Goal: Information Seeking & Learning: Learn about a topic

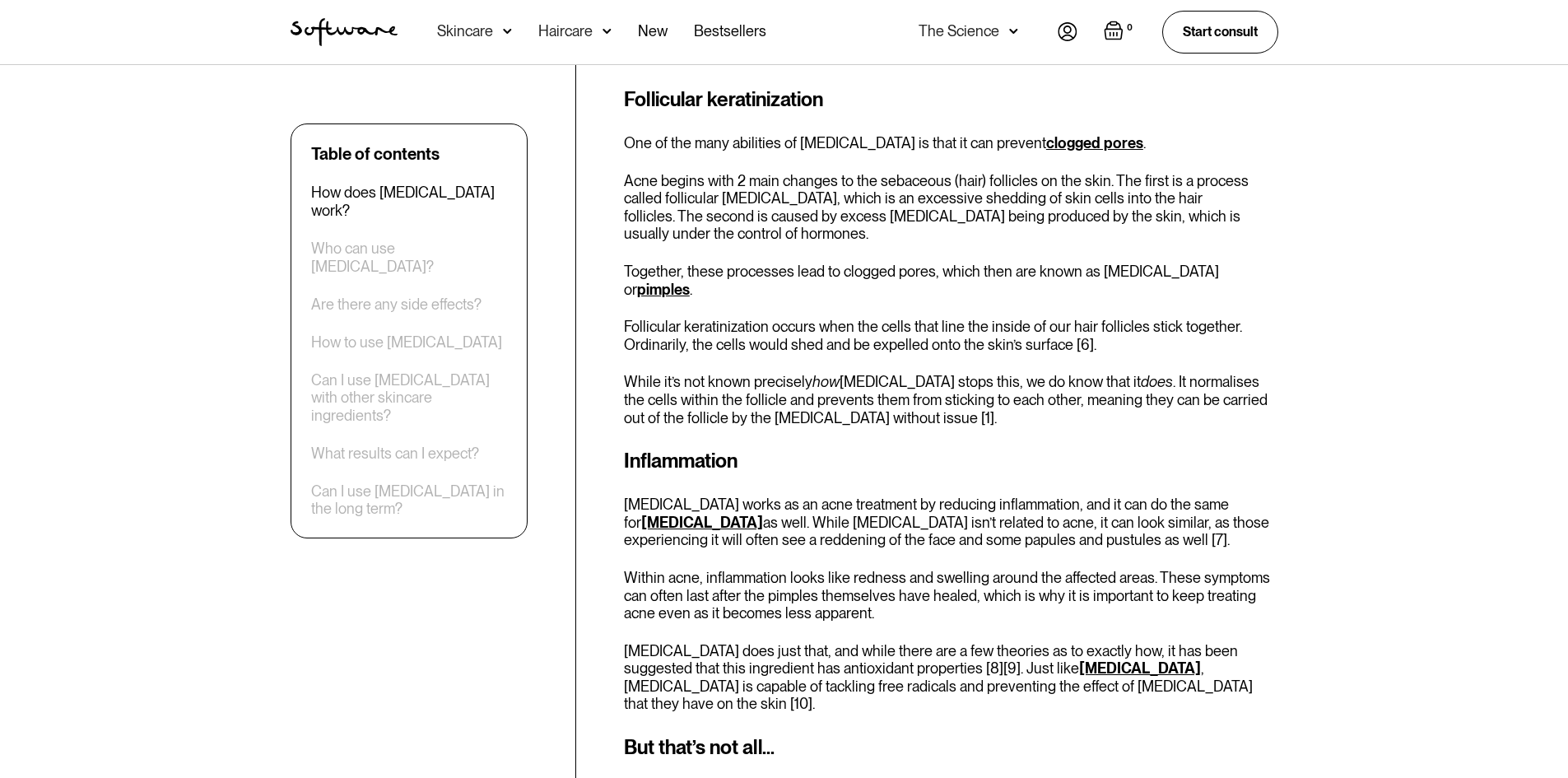
scroll to position [1318, 0]
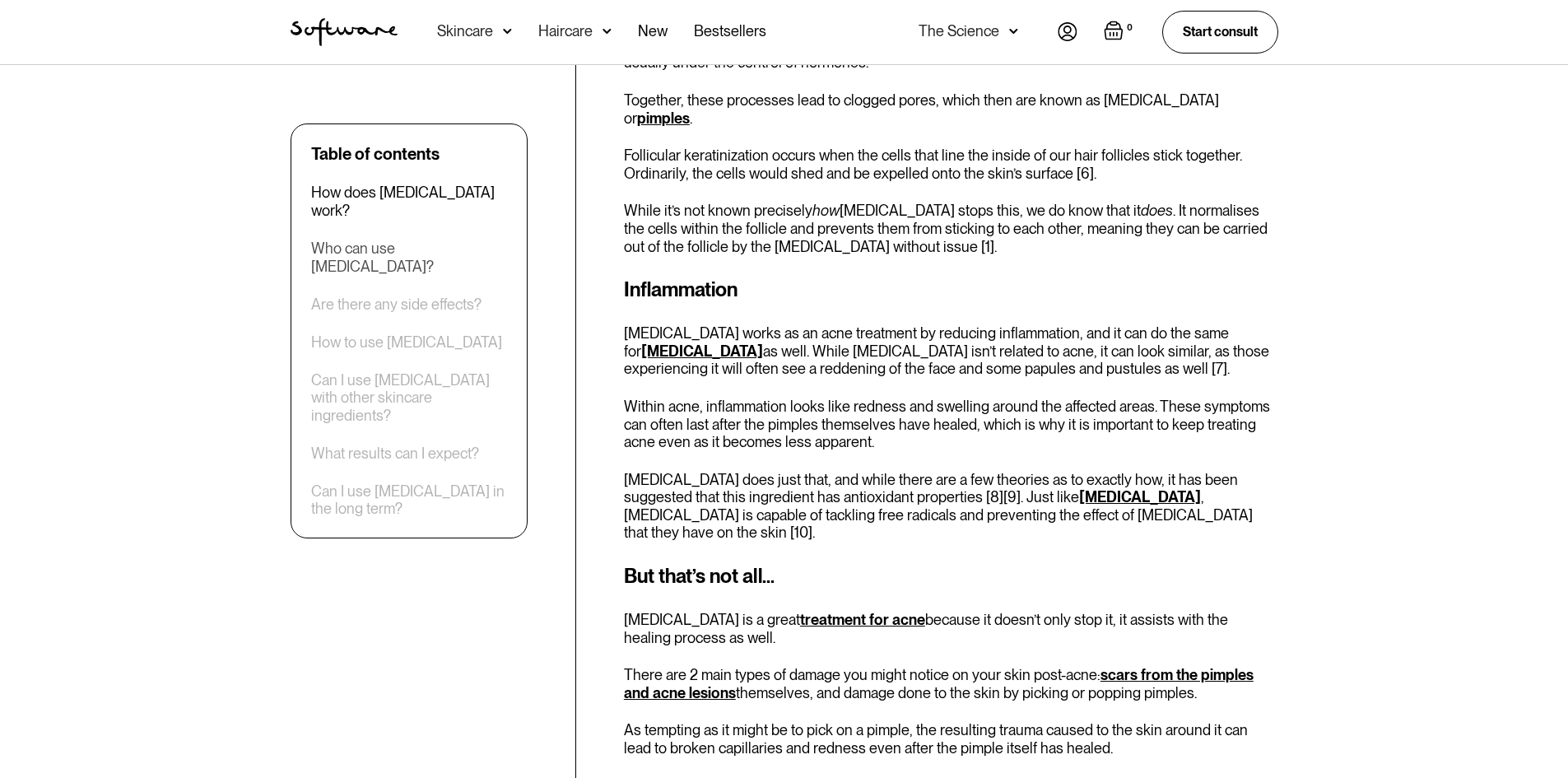
click at [419, 240] on div "Who can use azelaic acid?" at bounding box center [409, 258] width 196 height 36
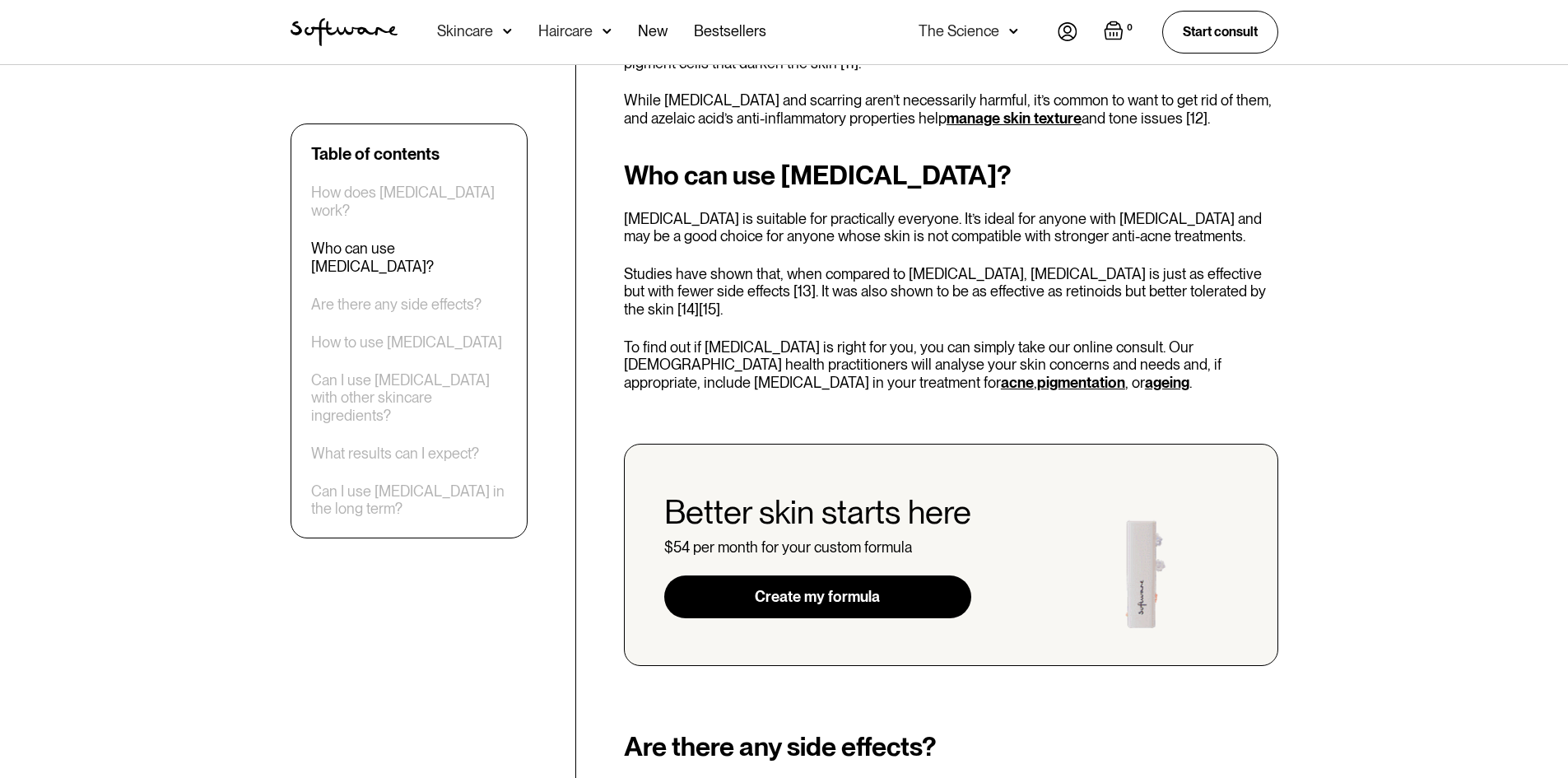
scroll to position [2077, 0]
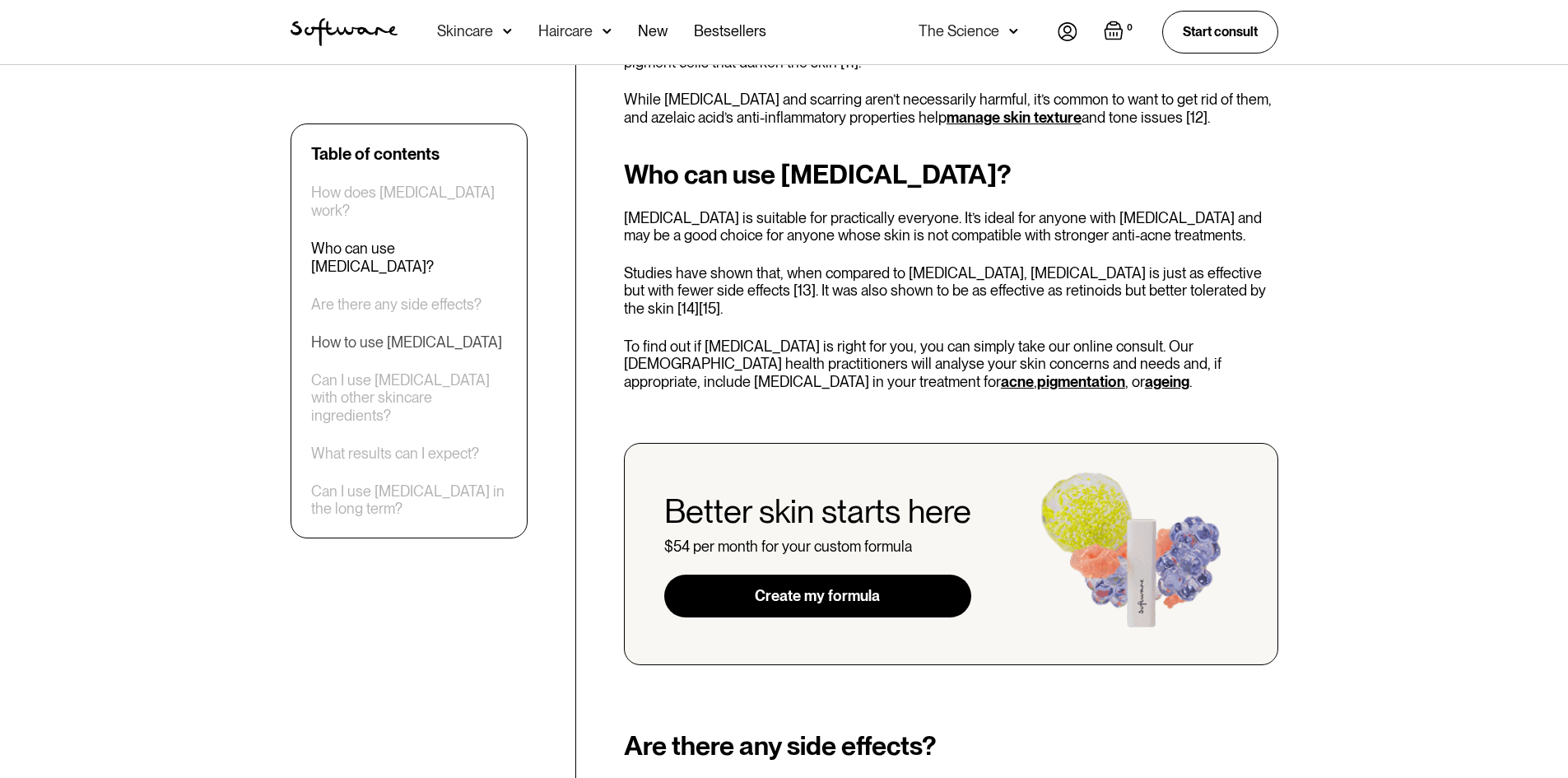
click at [428, 333] on div "How to use azelaic acid" at bounding box center [407, 342] width 191 height 18
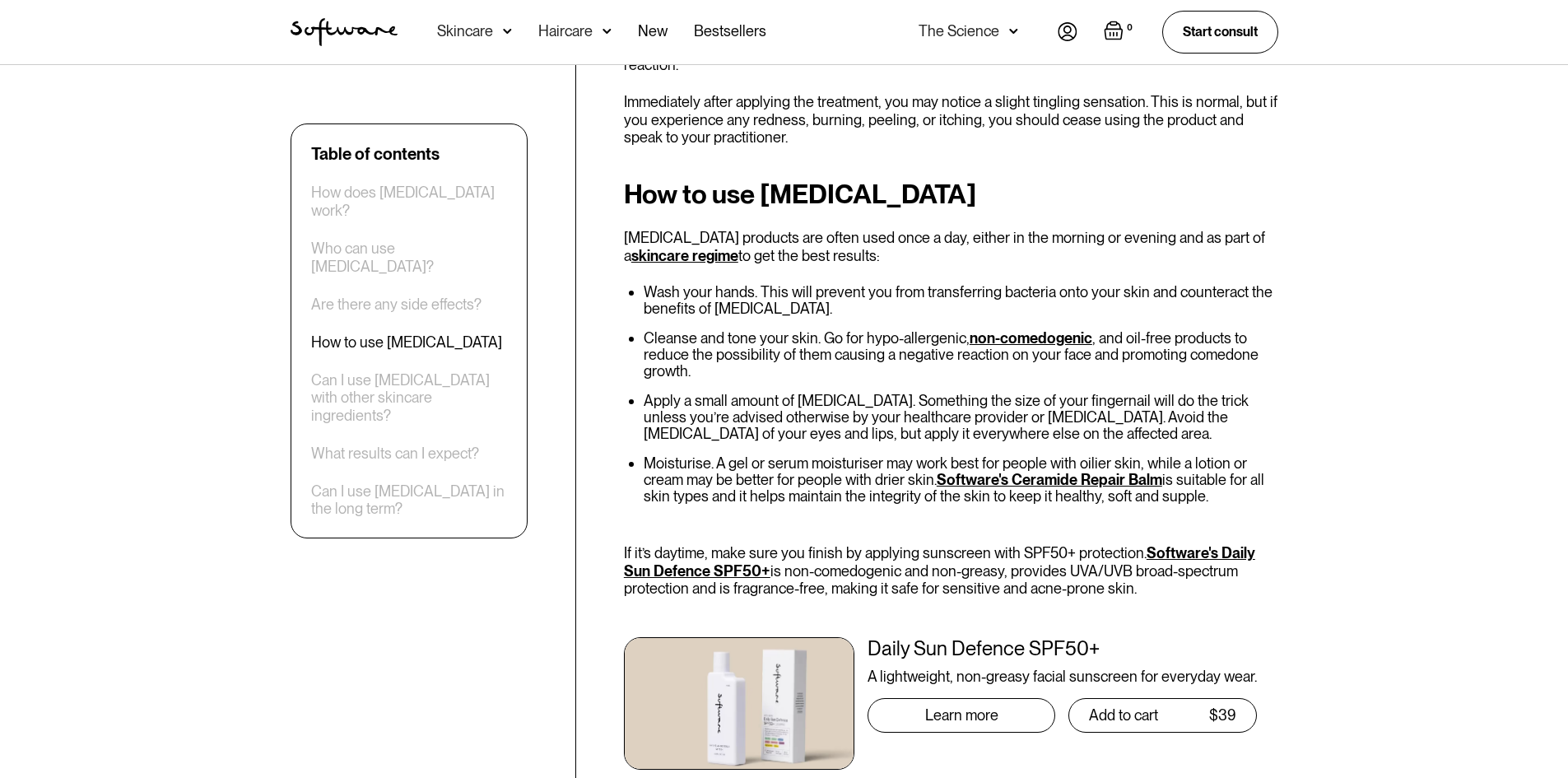
scroll to position [2841, 0]
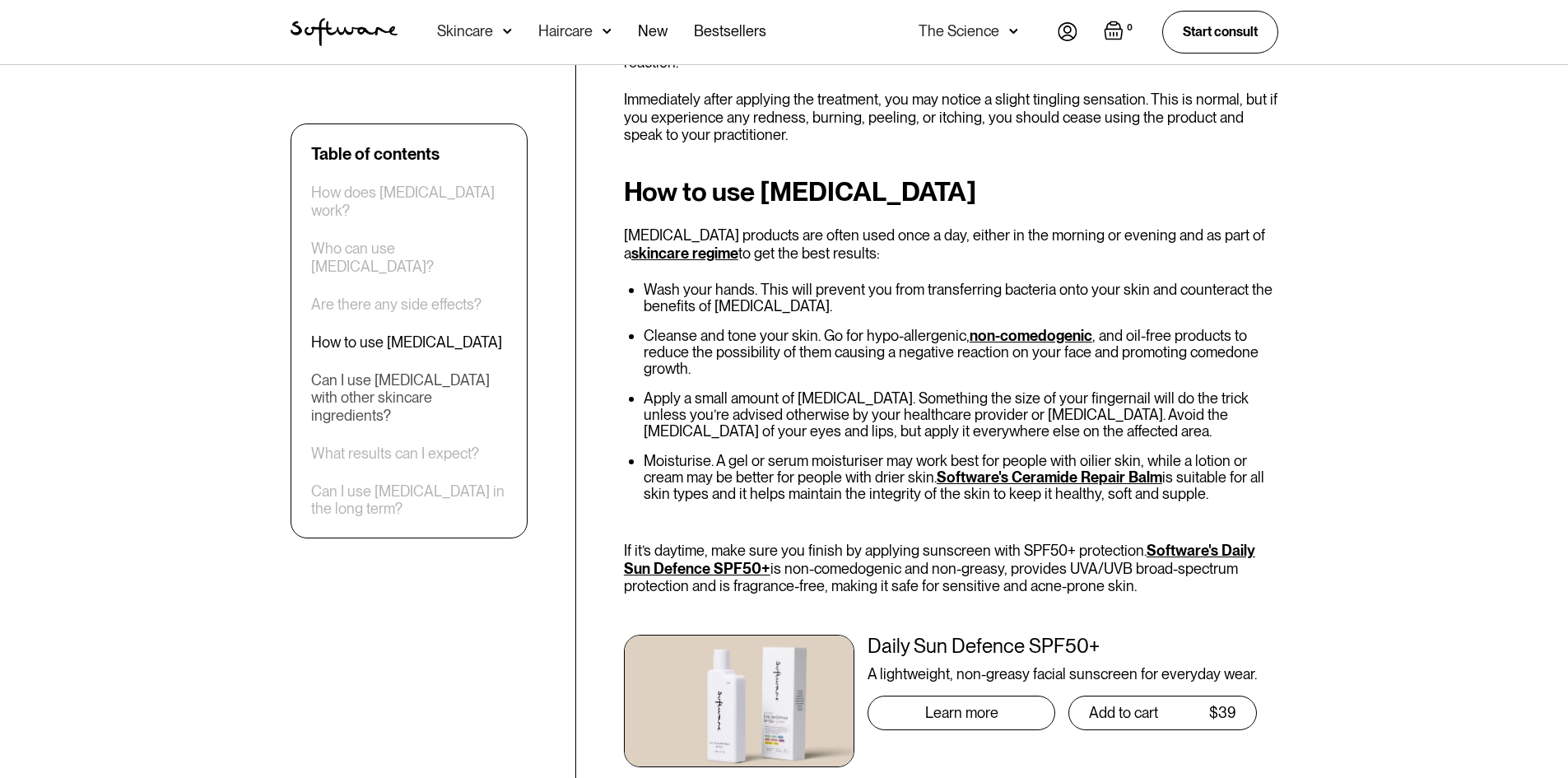
click at [443, 370] on div "Can I use azelaic acid with other skincare ingredients?" at bounding box center [409, 397] width 196 height 53
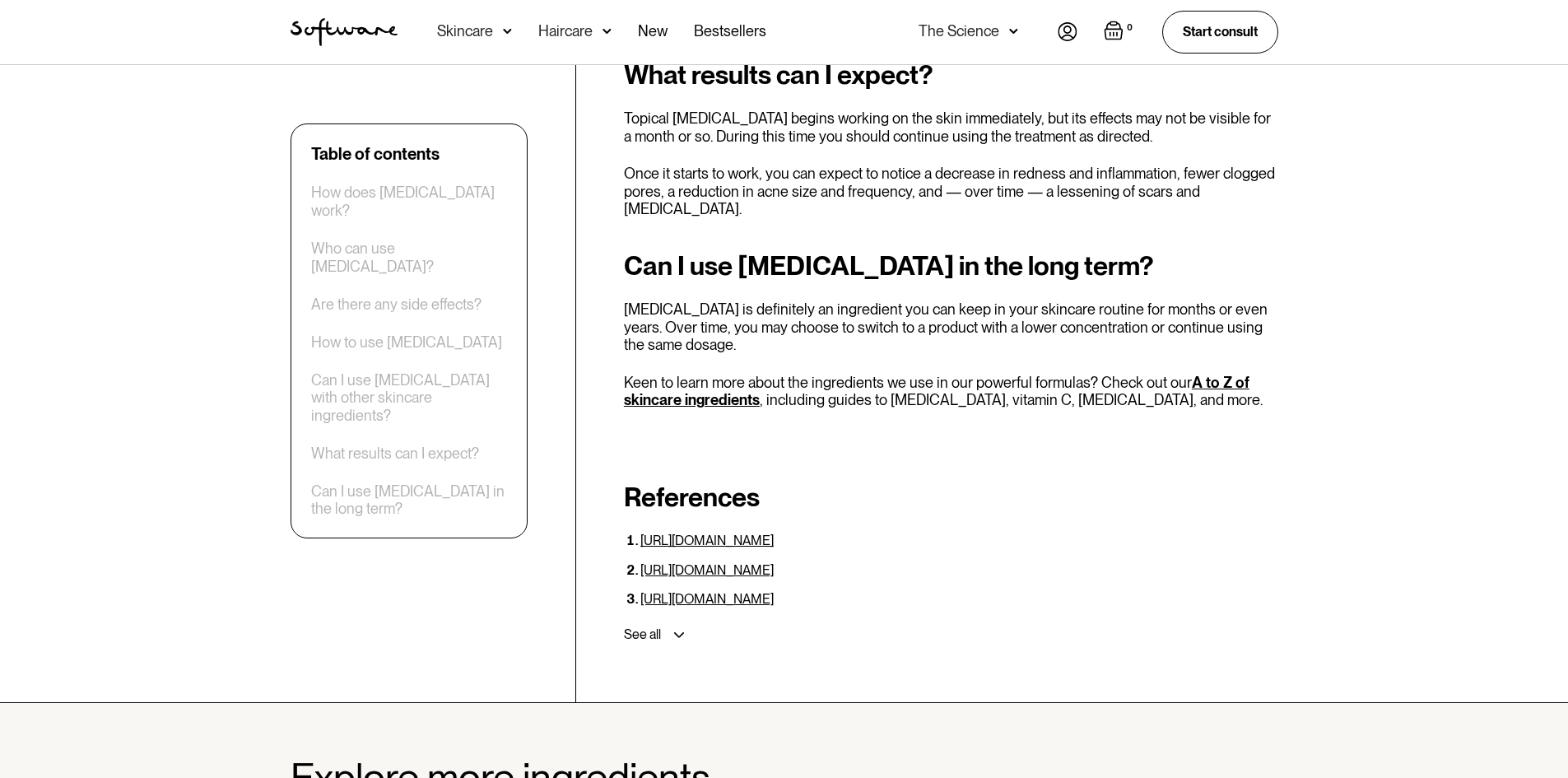
scroll to position [3978, 0]
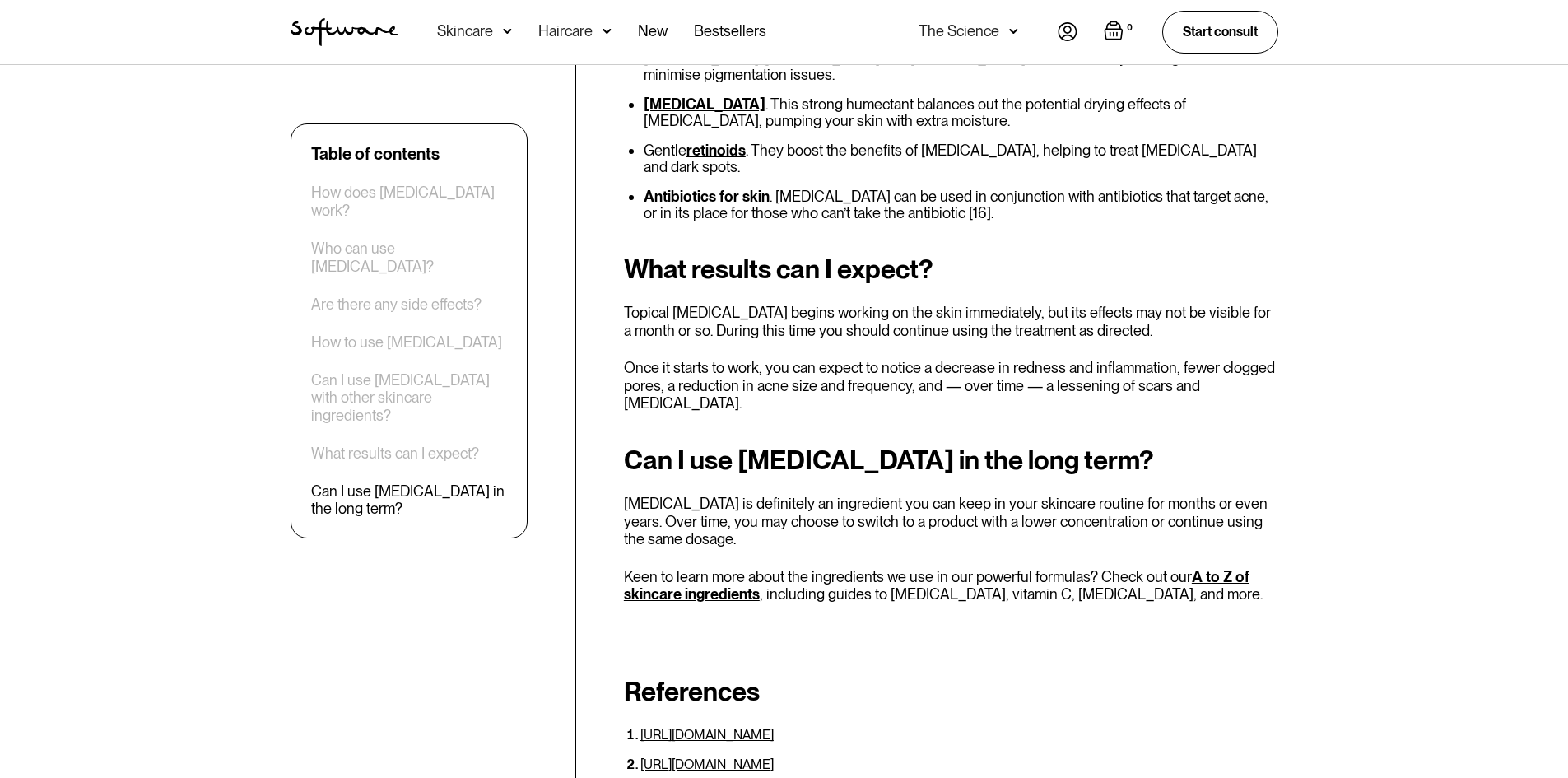
scroll to position [3746, 0]
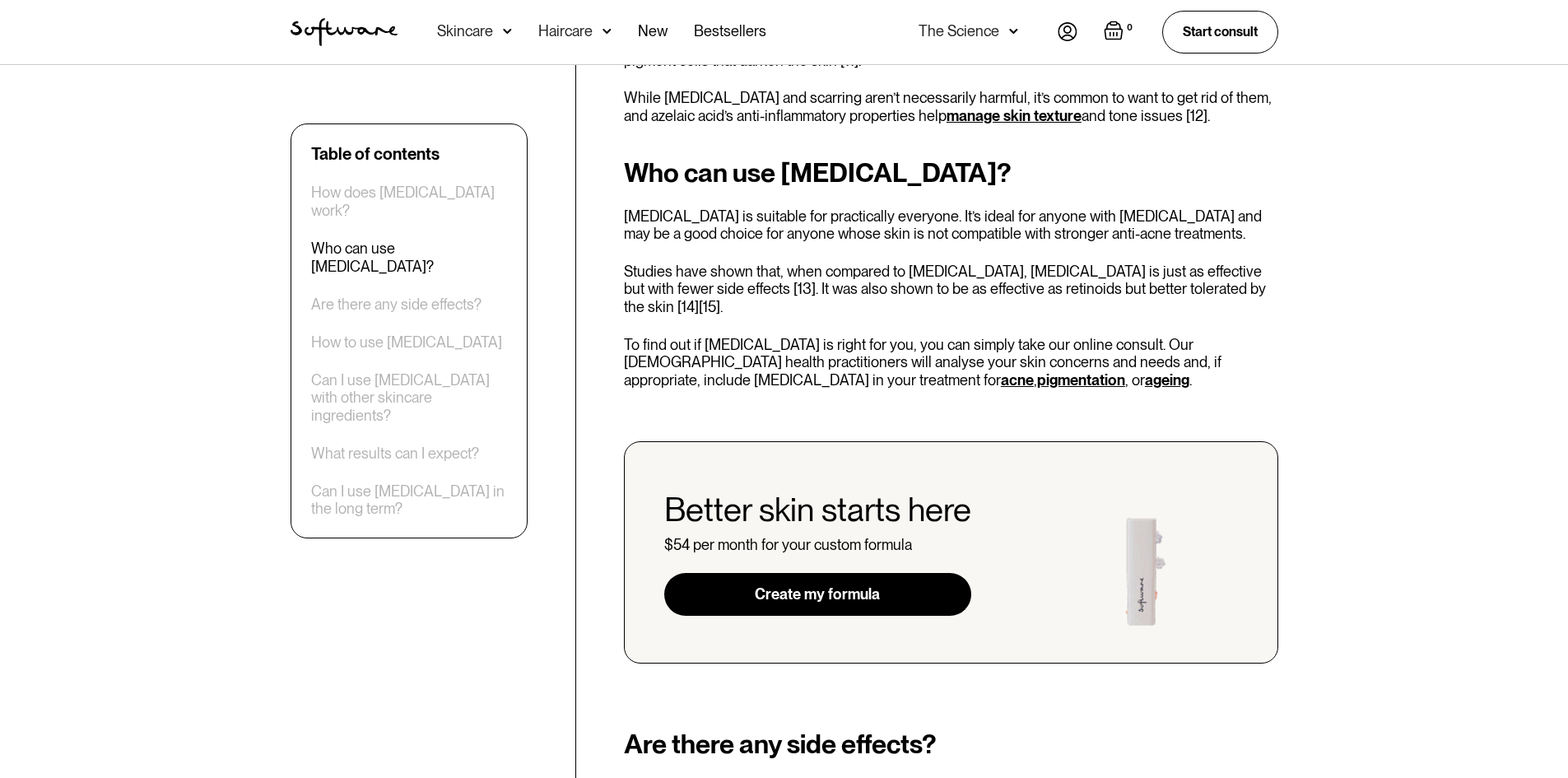
scroll to position [2077, 0]
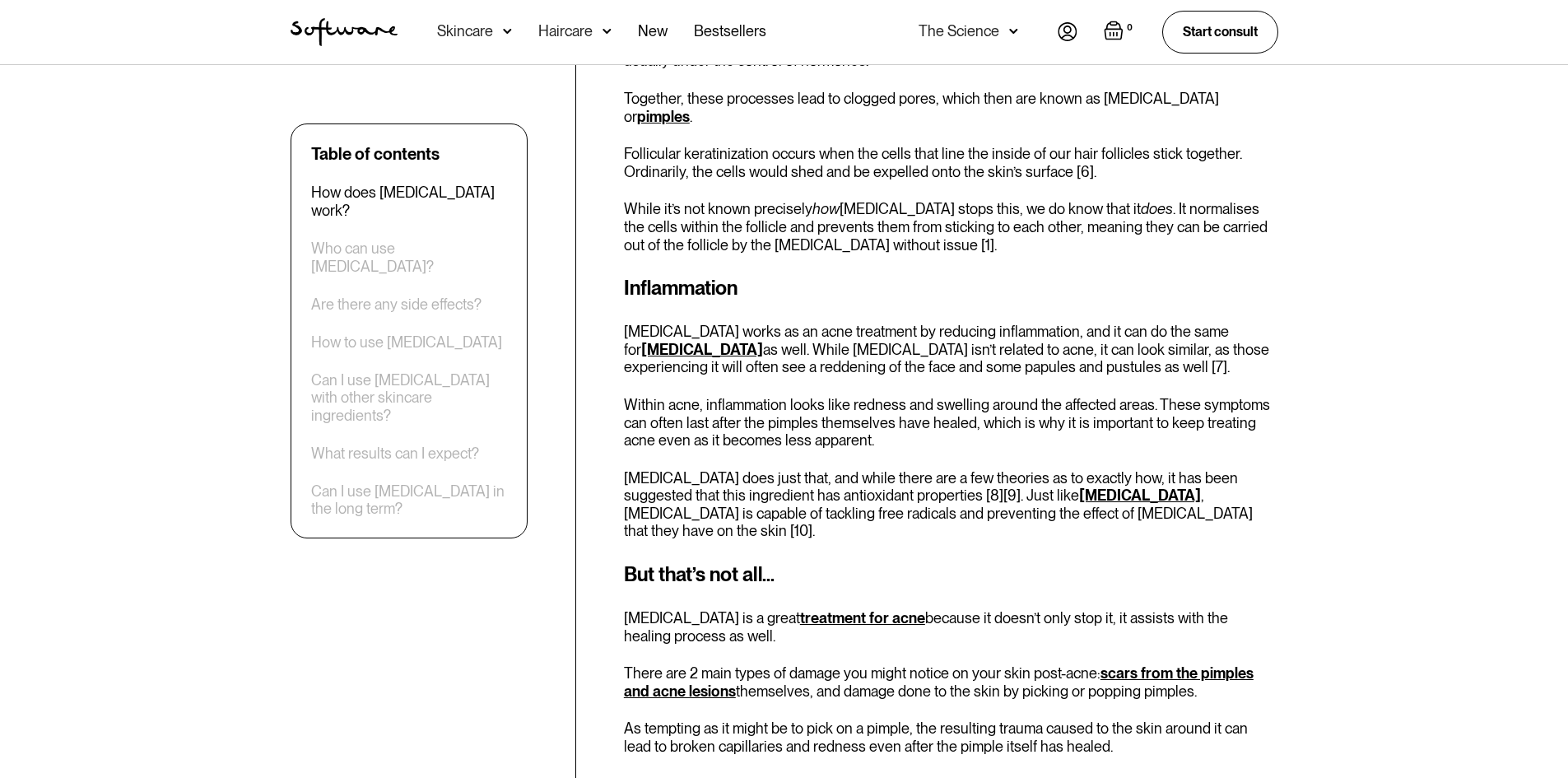
scroll to position [1318, 0]
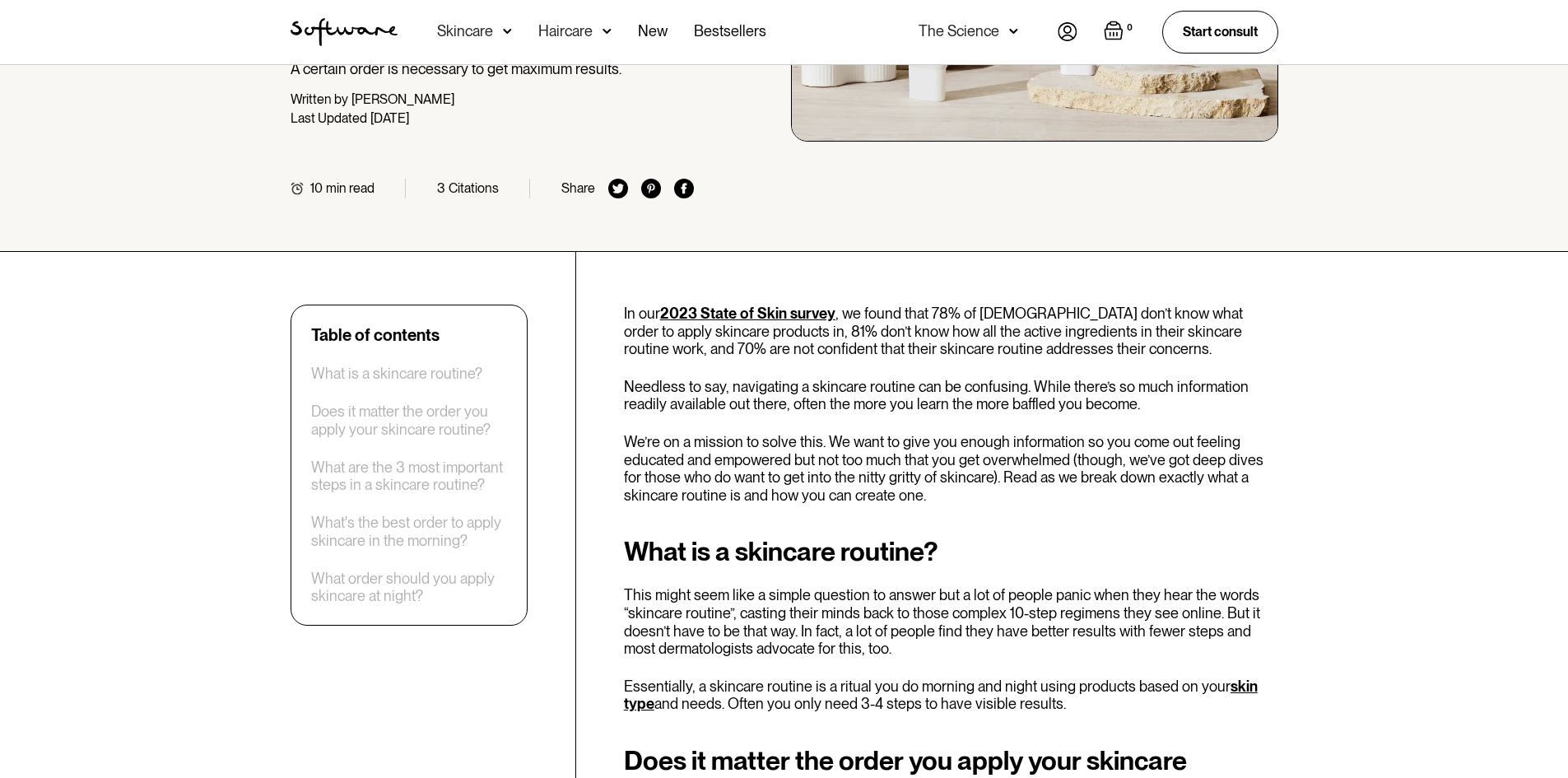
scroll to position [329, 0]
click at [418, 531] on div "What's the best order to apply skincare in the morning?" at bounding box center [409, 531] width 196 height 36
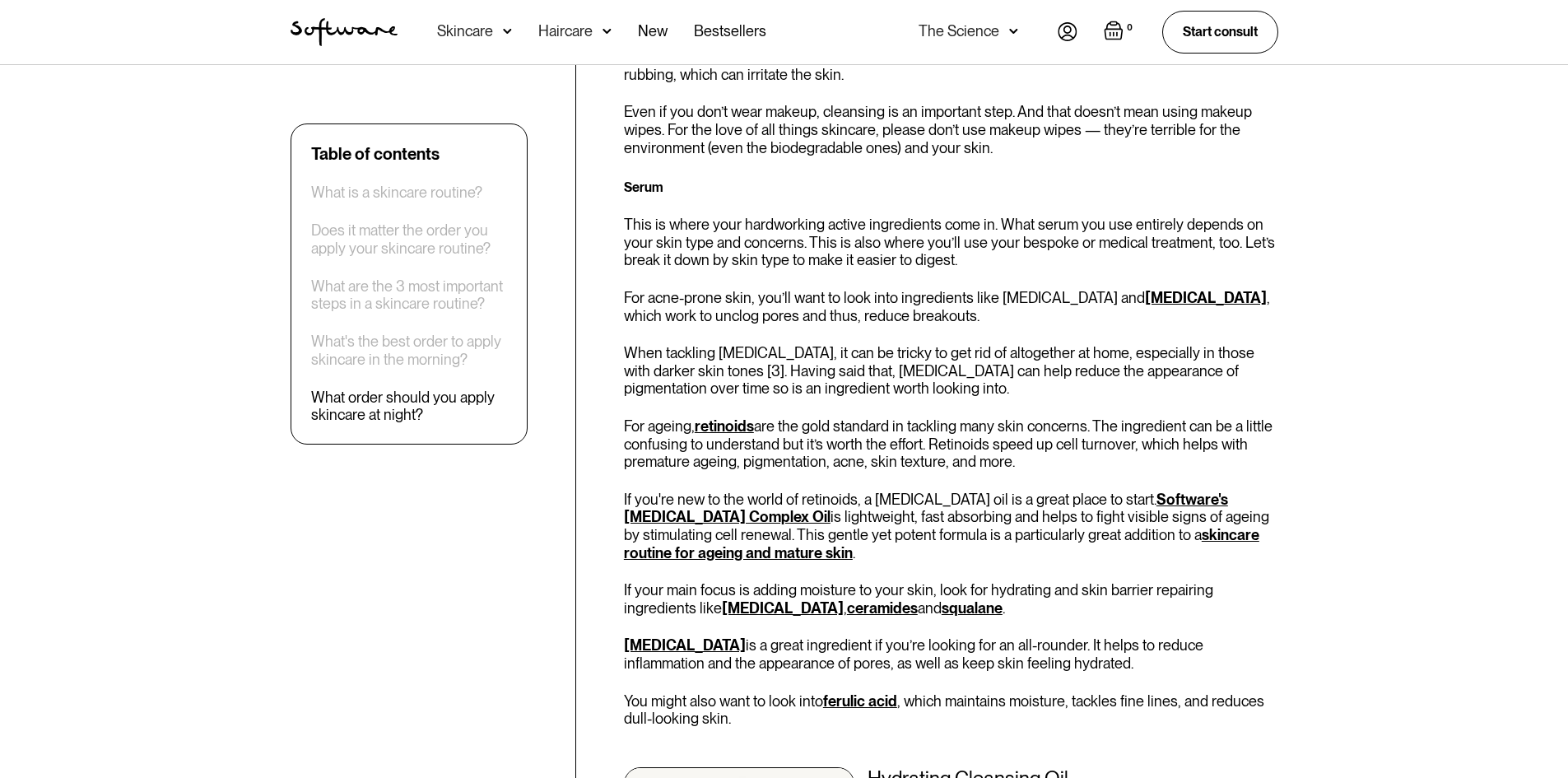
scroll to position [4145, 0]
